Goal: Information Seeking & Learning: Find specific fact

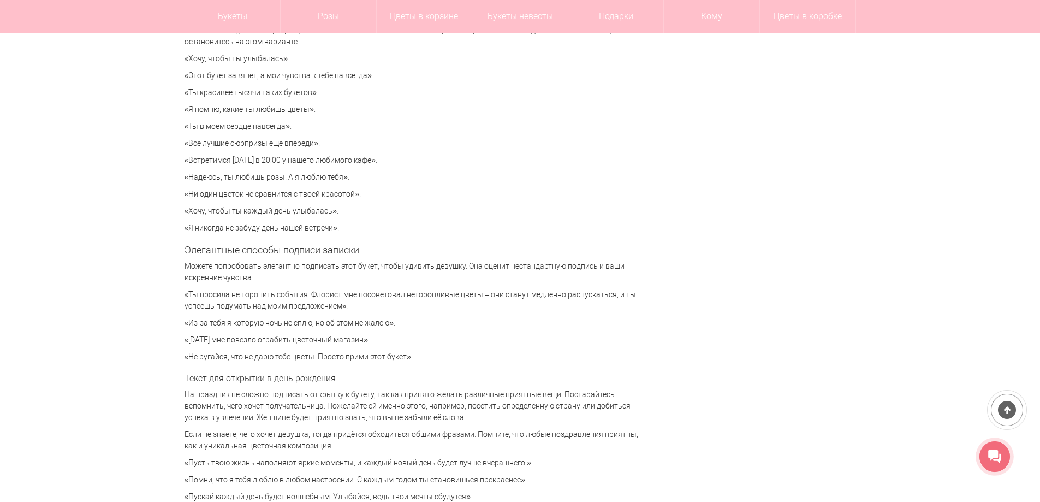
scroll to position [2512, 0]
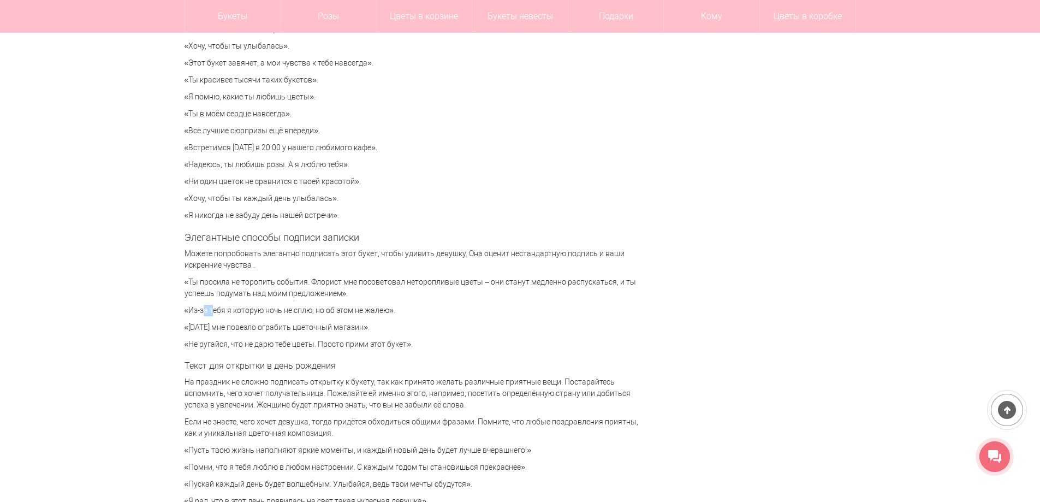
drag, startPoint x: 192, startPoint y: 313, endPoint x: 203, endPoint y: 313, distance: 10.9
click at [203, 313] on p "«Из-за тебя я которую ночь не сплю, но об этом не жалею»." at bounding box center [417, 310] width 464 height 11
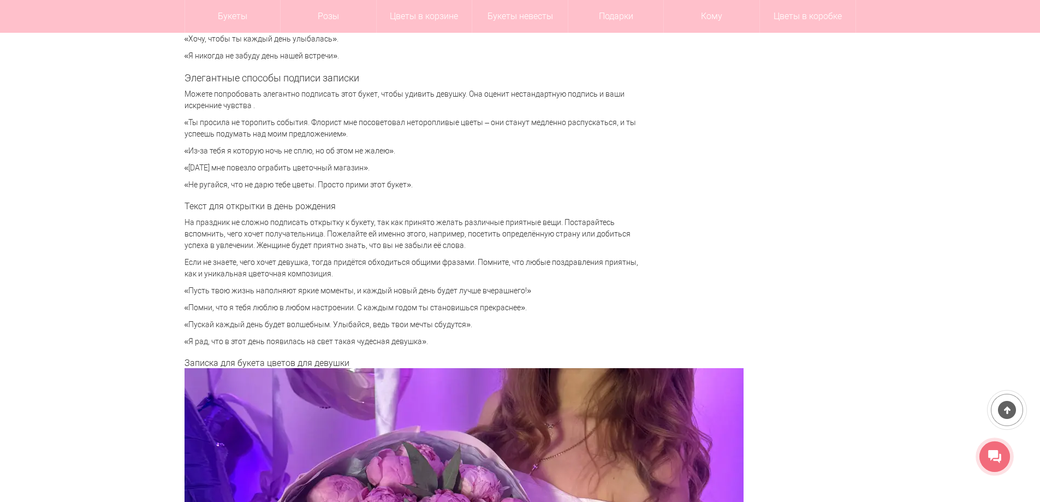
scroll to position [2675, 0]
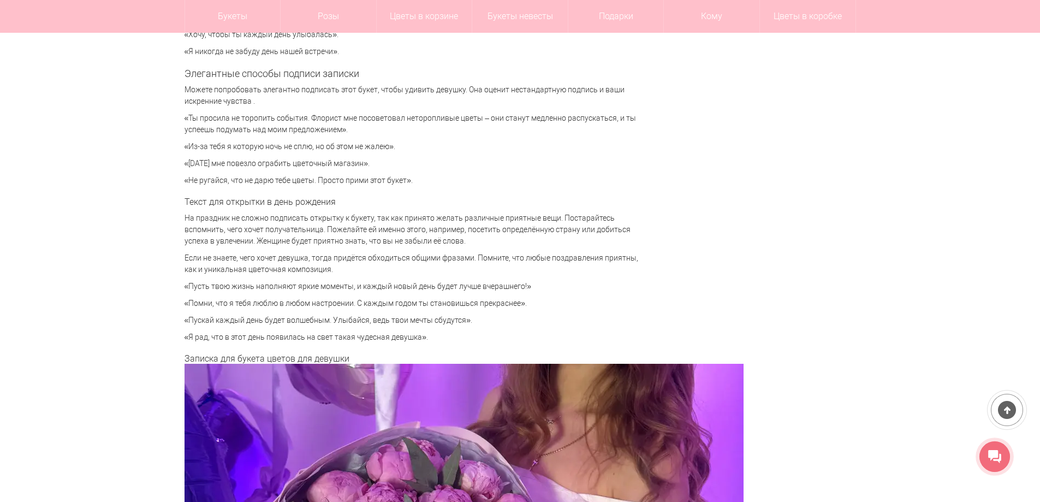
drag, startPoint x: 187, startPoint y: 317, endPoint x: 461, endPoint y: 314, distance: 274.6
click at [461, 314] on p "«Пускай каждый день будет волшебным. Улыбайся, ведь твои мечты сбудутся»." at bounding box center [417, 319] width 464 height 11
drag, startPoint x: 188, startPoint y: 337, endPoint x: 422, endPoint y: 333, distance: 233.7
click at [422, 333] on p "«Я рад, что в этот день появилась на свет такая чудесная девушка»." at bounding box center [417, 336] width 464 height 11
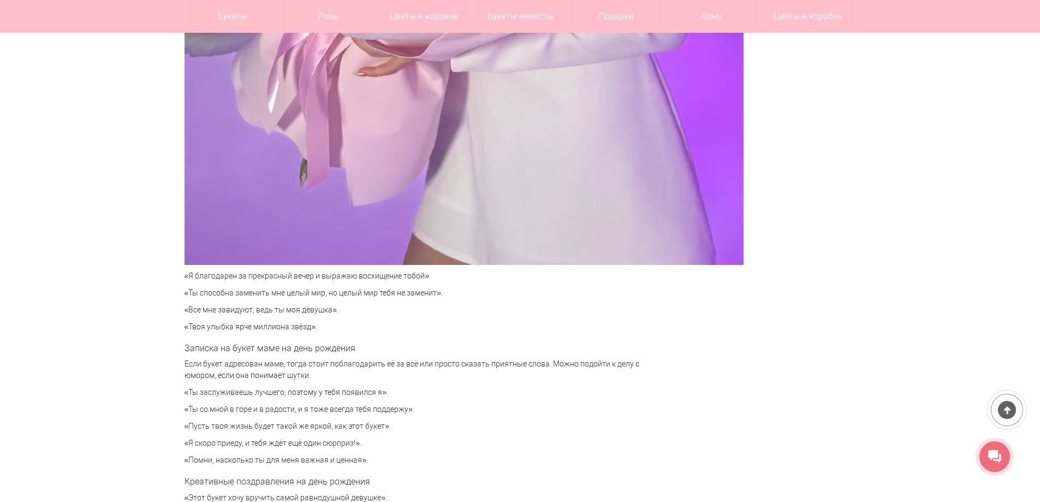
scroll to position [3058, 0]
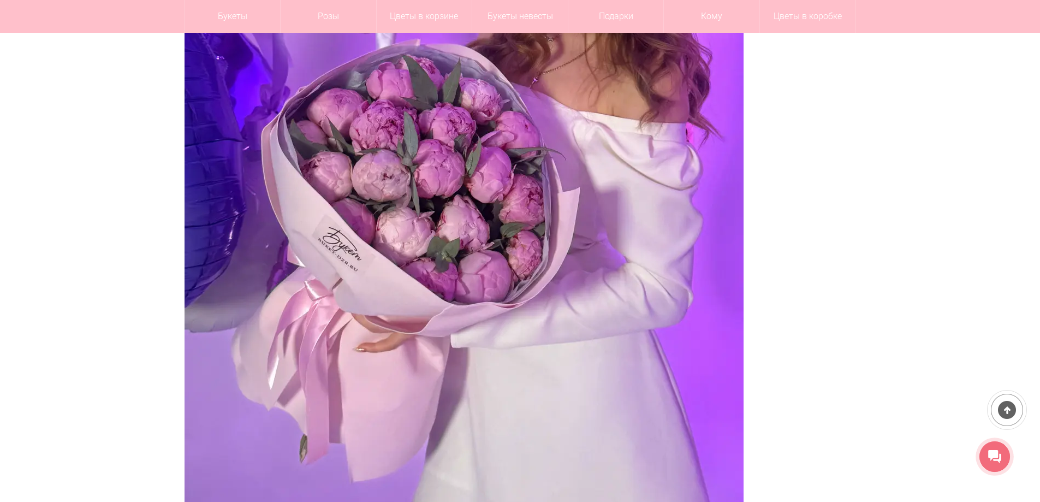
copy p "Я рад, что в этот день появилась на свет такая чудесная девушка"
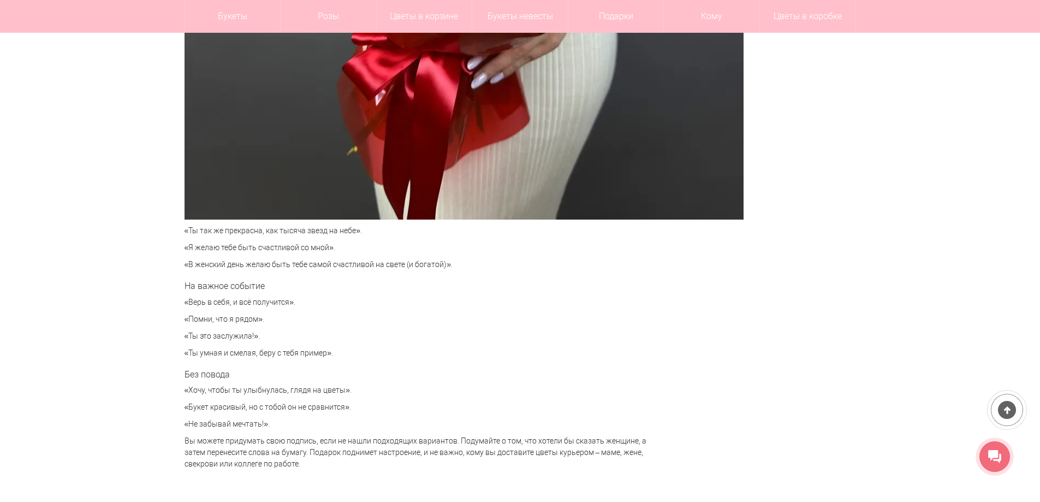
scroll to position [4532, 0]
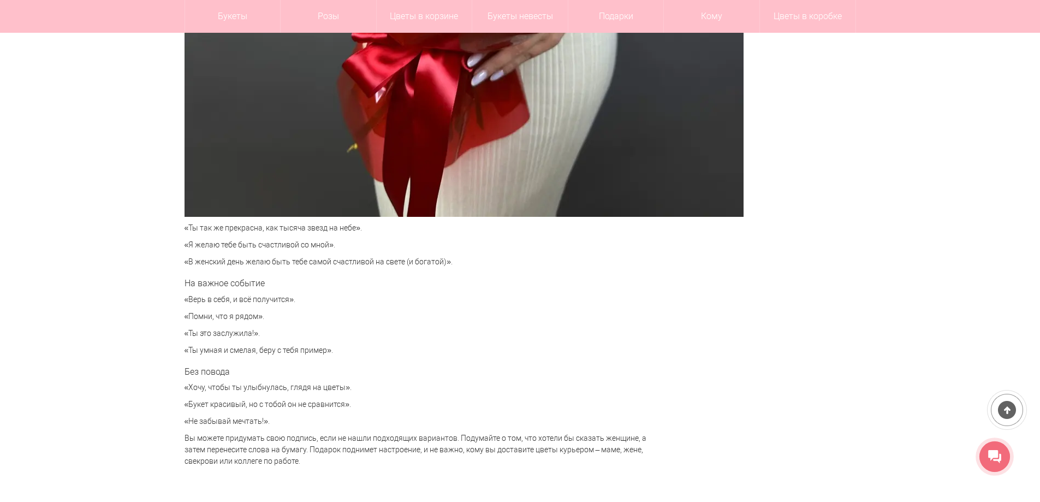
drag, startPoint x: 327, startPoint y: 349, endPoint x: 187, endPoint y: 351, distance: 139.8
click at [187, 351] on p "«Ты умная и смелая, беру с тебя пример»." at bounding box center [417, 350] width 464 height 11
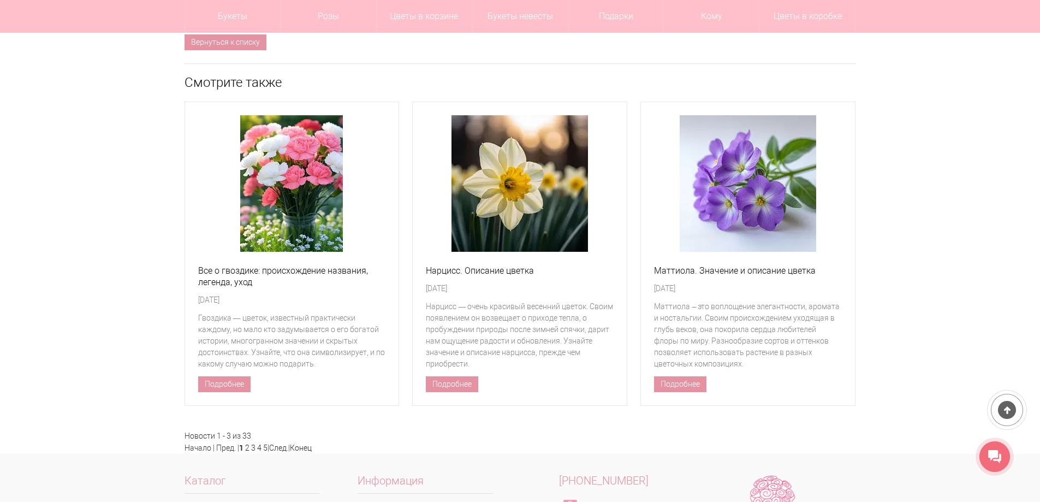
scroll to position [5023, 0]
